Goal: Communication & Community: Answer question/provide support

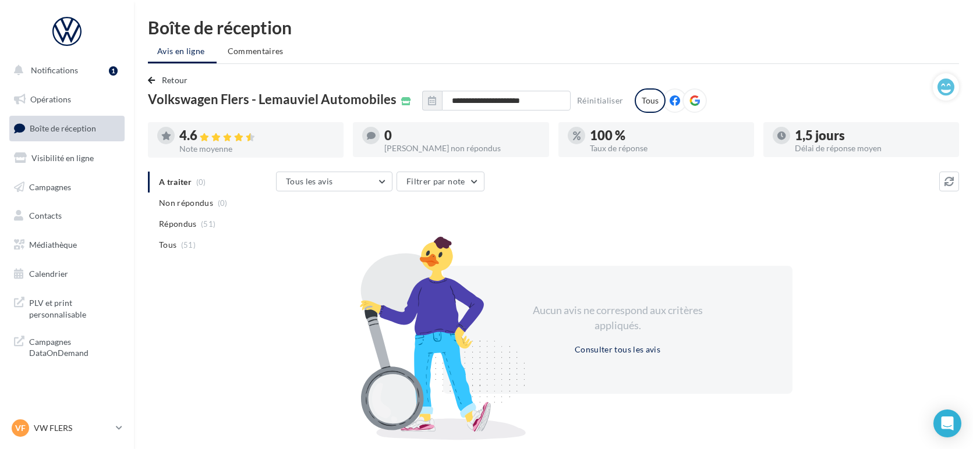
scroll to position [19, 0]
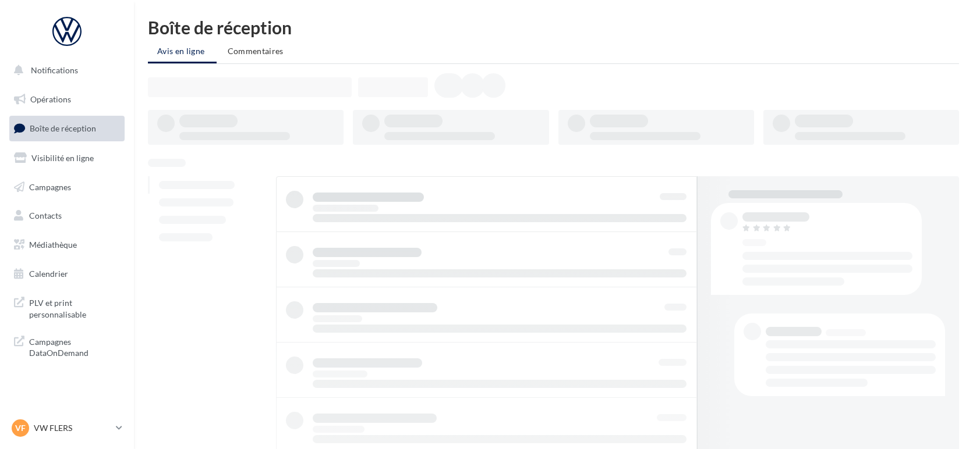
scroll to position [19, 0]
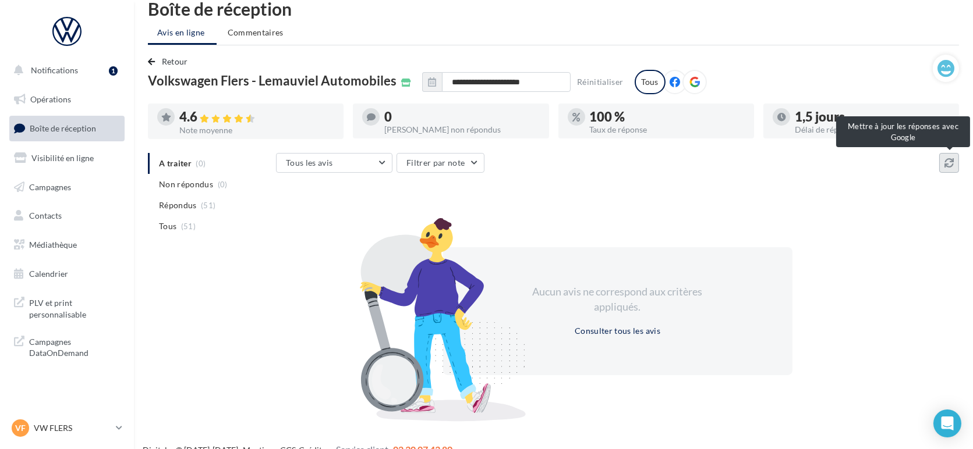
click at [951, 157] on button at bounding box center [949, 163] width 20 height 20
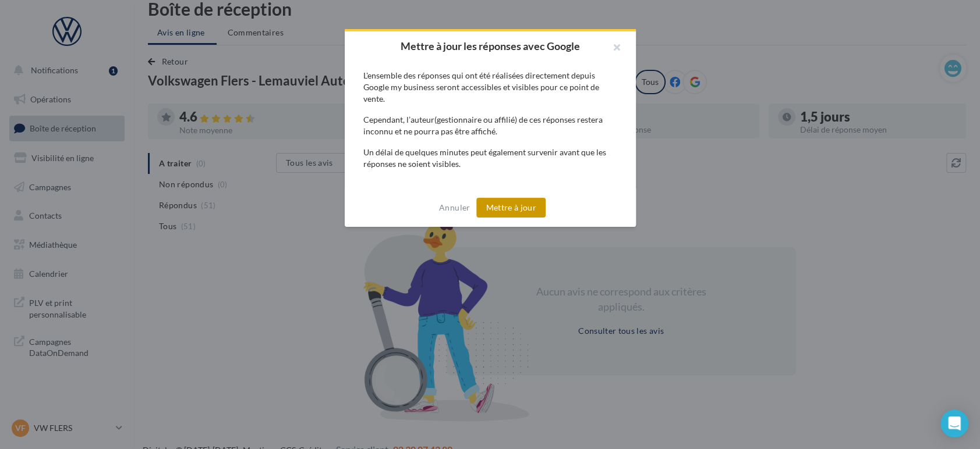
click at [510, 204] on button "Mettre à jour" at bounding box center [510, 208] width 69 height 20
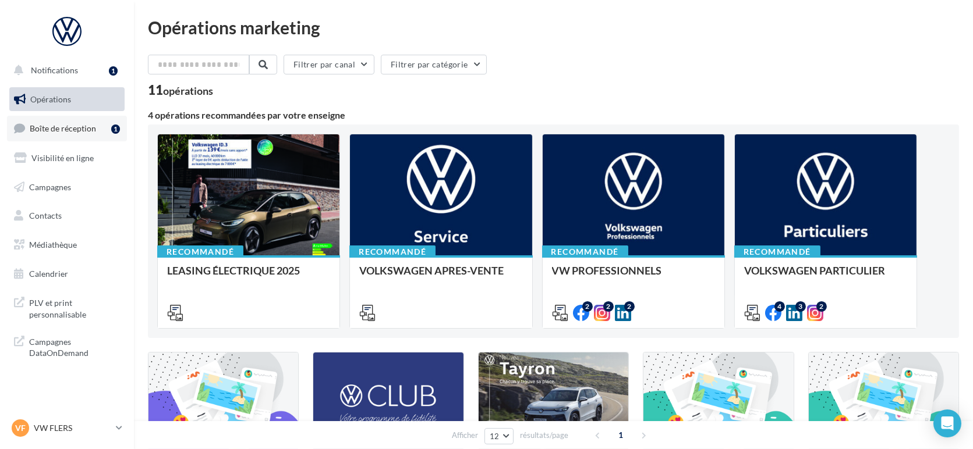
click at [67, 132] on span "Boîte de réception" at bounding box center [63, 128] width 66 height 10
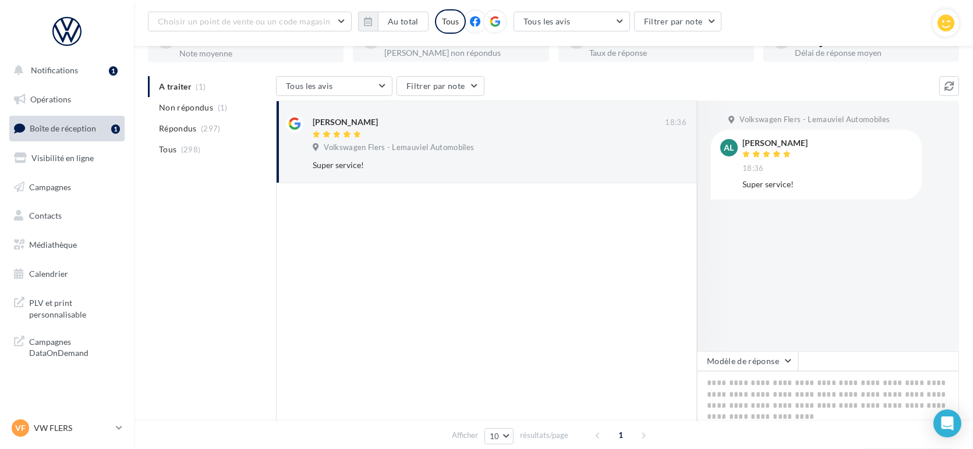
scroll to position [94, 0]
click at [763, 360] on button "Modèle de réponse" at bounding box center [747, 359] width 101 height 20
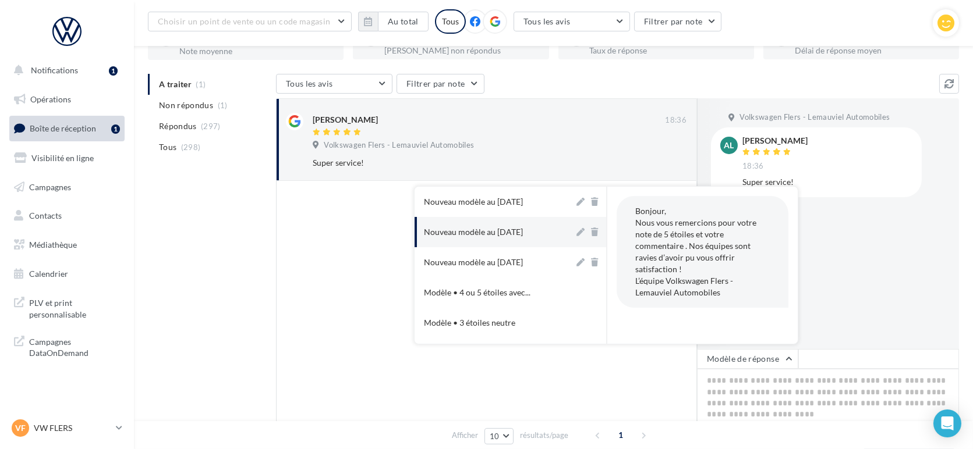
click at [508, 226] on div "Nouveau modèle au [DATE]" at bounding box center [473, 232] width 99 height 12
type textarea "**********"
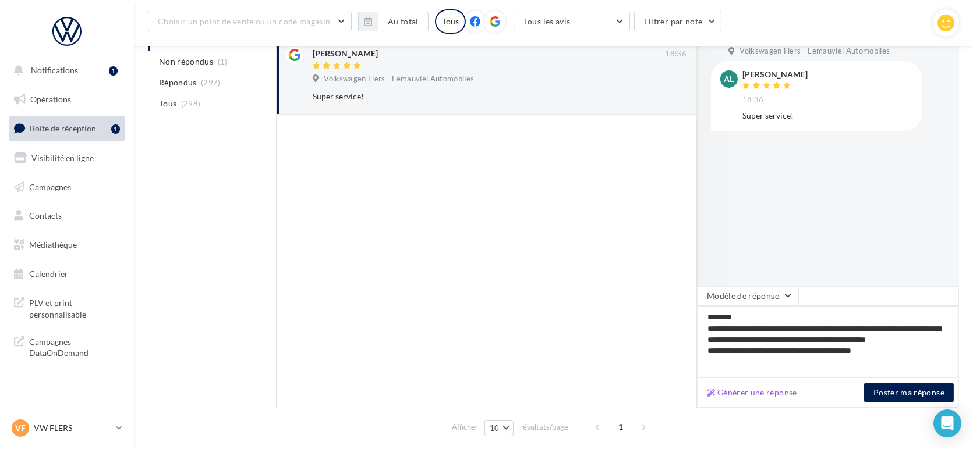
scroll to position [162, 0]
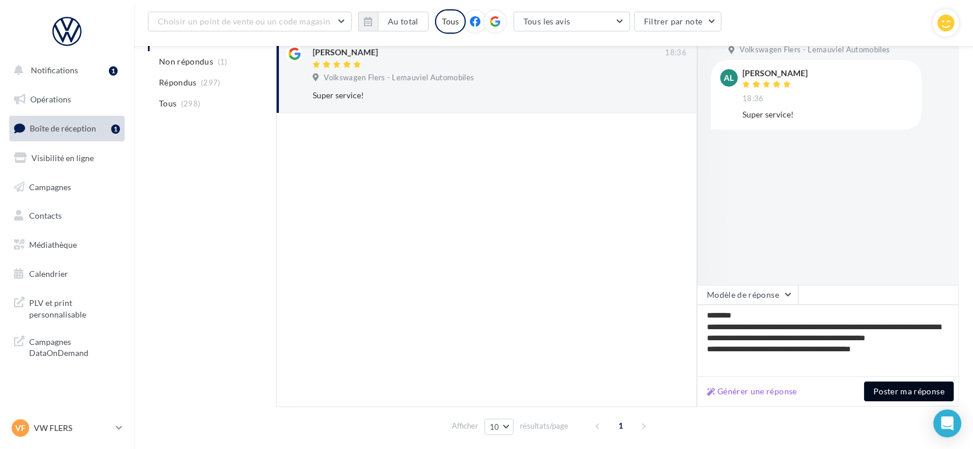
click at [899, 393] on button "Poster ma réponse" at bounding box center [909, 392] width 90 height 20
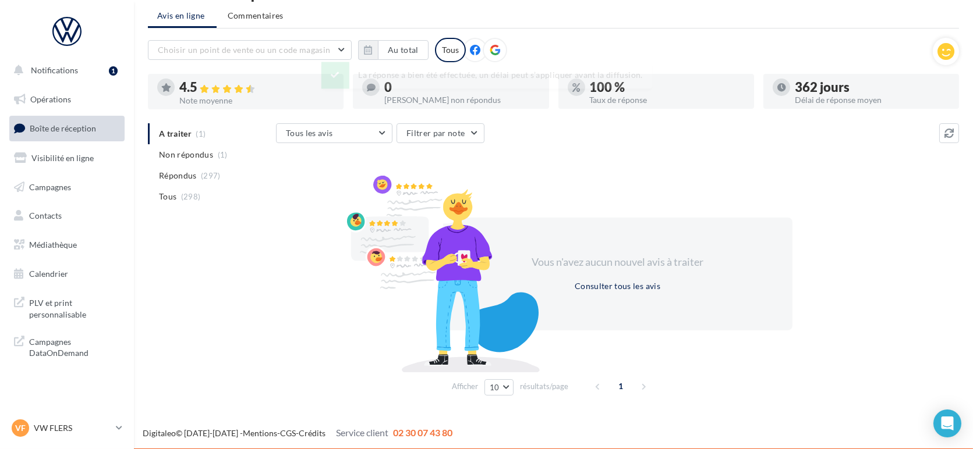
scroll to position [37, 0]
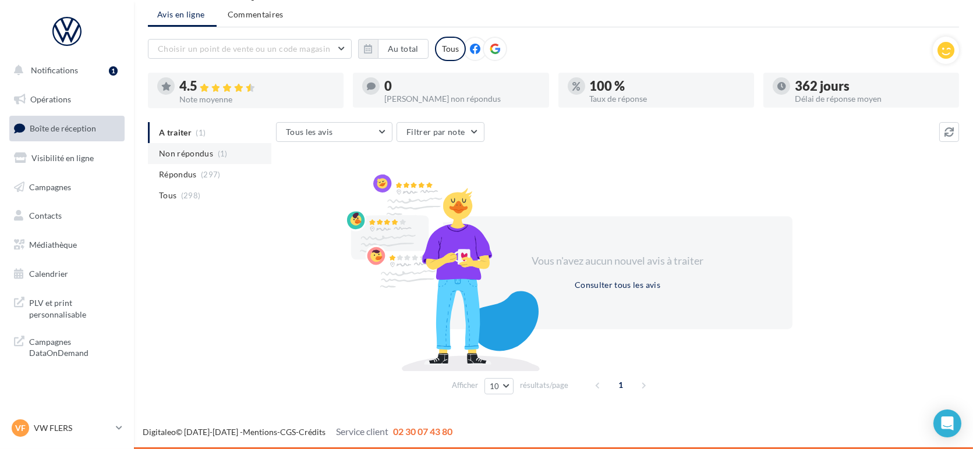
click at [193, 159] on span "Non répondus" at bounding box center [186, 154] width 54 height 12
click at [195, 153] on ul "A traiter (1) Non répondus (1) Répondus (297) Tous (298)" at bounding box center [209, 164] width 123 height 84
click at [166, 131] on span "A traiter" at bounding box center [175, 133] width 33 height 12
